Goal: Find specific page/section: Find specific page/section

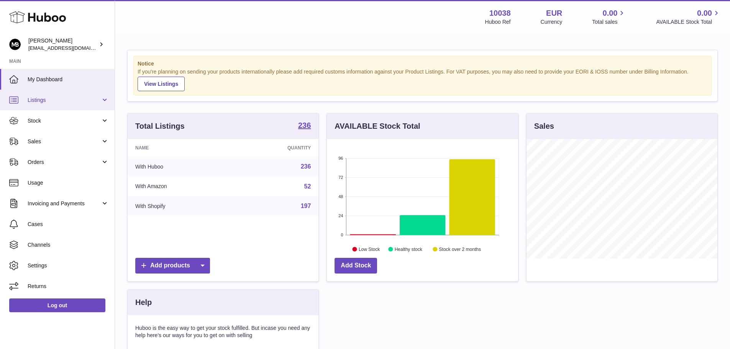
scroll to position [119, 191]
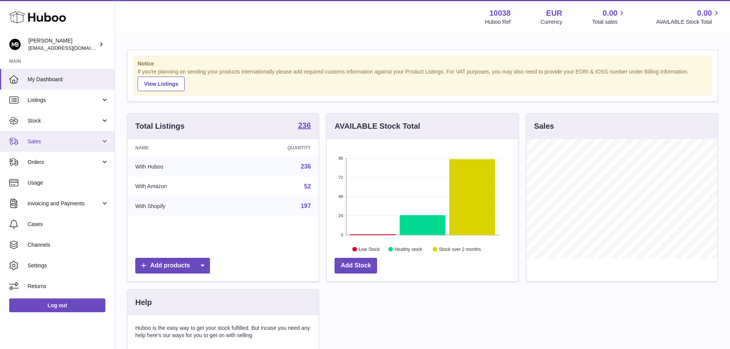
click at [37, 142] on span "Sales" at bounding box center [64, 141] width 73 height 7
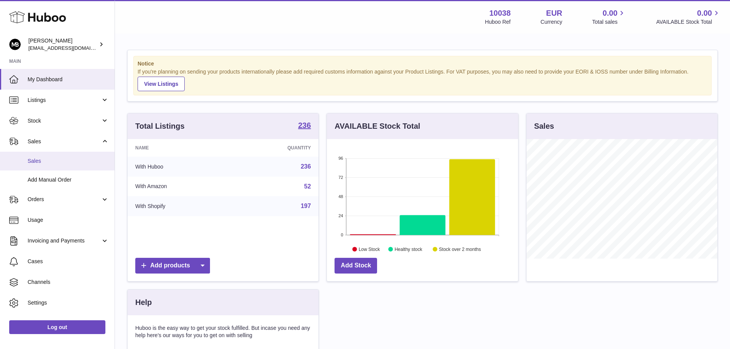
click at [49, 164] on span "Sales" at bounding box center [68, 160] width 81 height 7
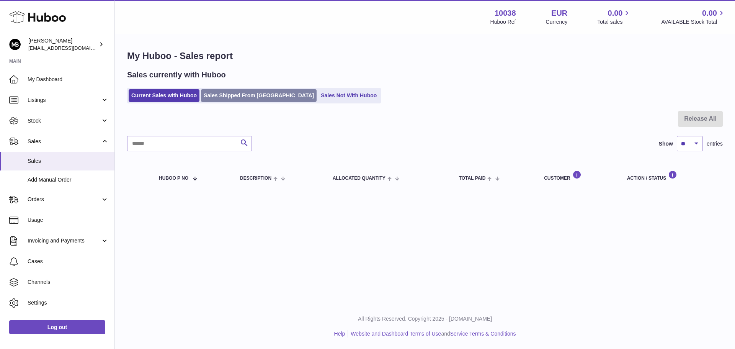
click at [250, 96] on link "Sales Shipped From [GEOGRAPHIC_DATA]" at bounding box center [259, 95] width 116 height 13
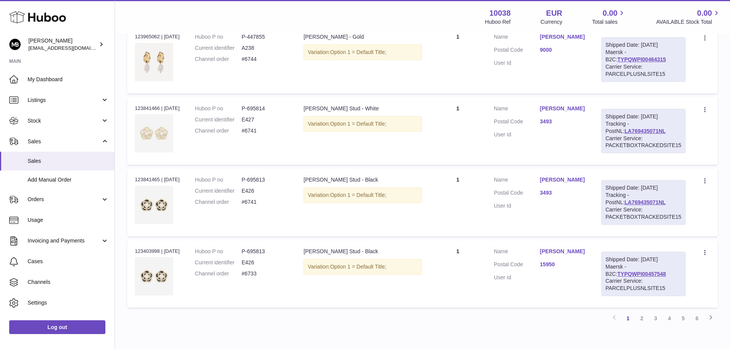
scroll to position [699, 0]
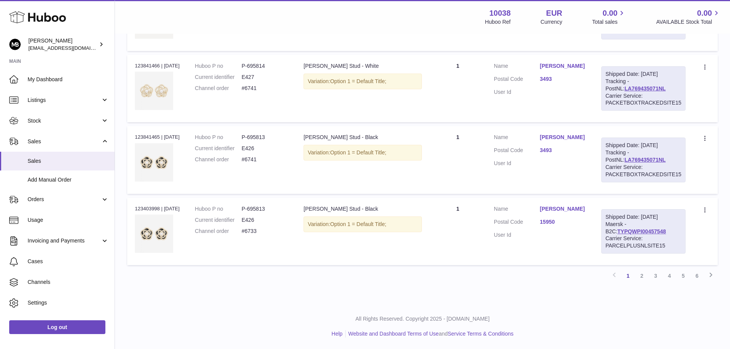
click at [638, 304] on div "All Rights Reserved. Copyright 2025 - [DOMAIN_NAME] Help Website and Dashboard …" at bounding box center [422, 326] width 615 height 45
